Goal: Check status

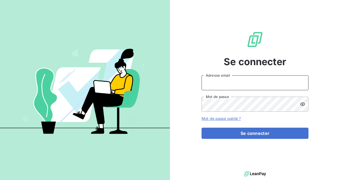
type input "[EMAIL_ADDRESS][DOMAIN_NAME]"
click at [231, 127] on form "[EMAIL_ADDRESS][DOMAIN_NAME] Adresse email Mot de passe Mot de passe oublié ? S…" at bounding box center [254, 107] width 107 height 64
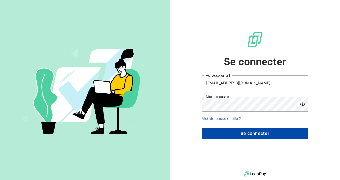
click at [235, 129] on button "Se connecter" at bounding box center [254, 133] width 107 height 11
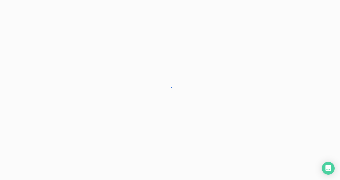
click at [245, 130] on div at bounding box center [170, 90] width 340 height 180
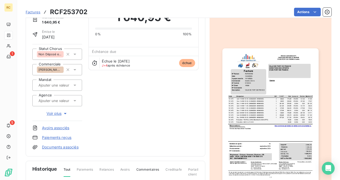
scroll to position [53, 0]
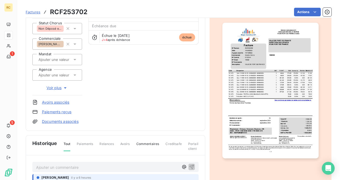
click at [247, 51] on img "button" at bounding box center [270, 91] width 96 height 136
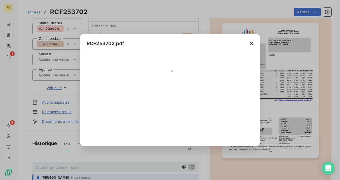
click at [247, 51] on div at bounding box center [251, 43] width 17 height 18
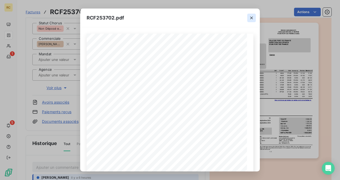
click at [250, 18] on icon "button" at bounding box center [251, 17] width 5 height 5
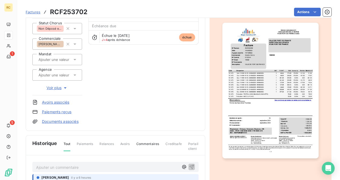
click at [244, 62] on img "button" at bounding box center [270, 91] width 96 height 136
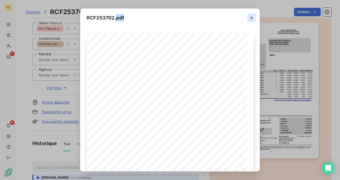
click at [251, 18] on icon "button" at bounding box center [251, 17] width 5 height 5
